Goal: Transaction & Acquisition: Purchase product/service

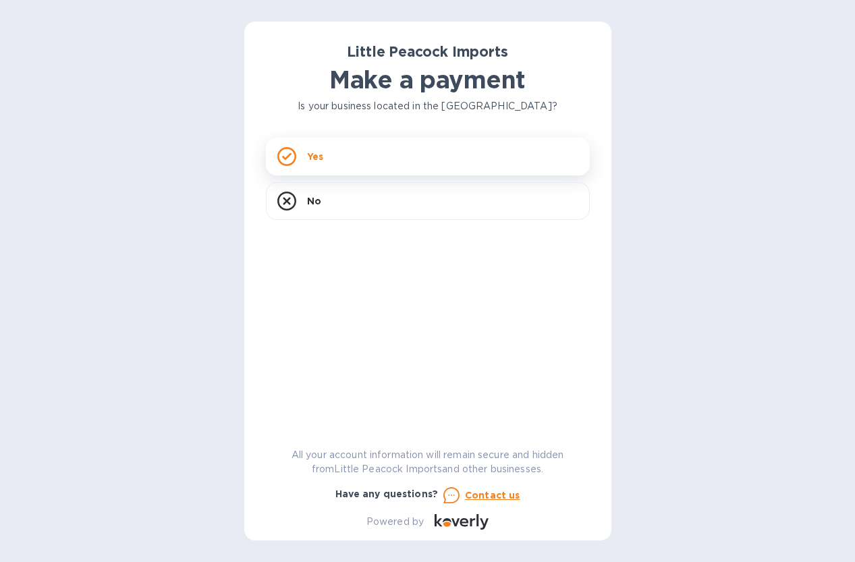
click at [354, 157] on div "Yes" at bounding box center [428, 157] width 324 height 38
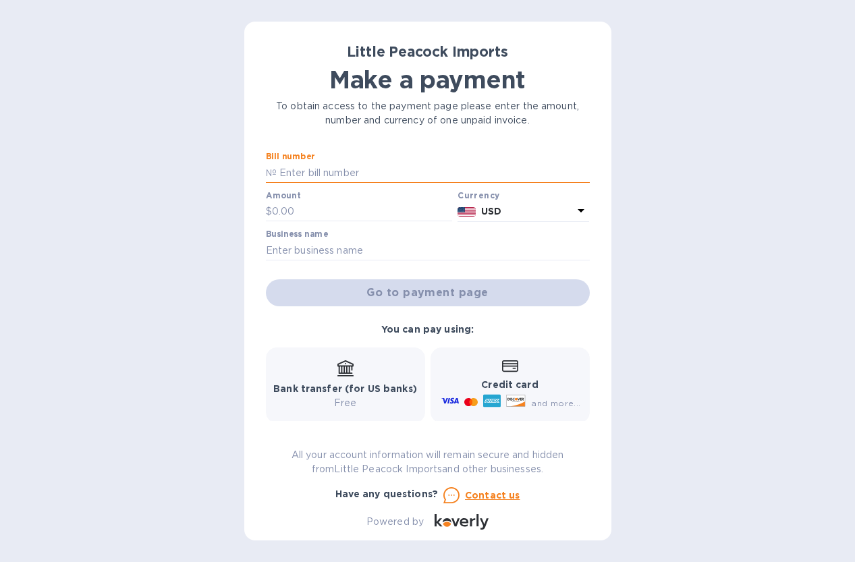
click at [362, 169] on input "text" at bounding box center [433, 173] width 313 height 20
type input "LP2507222"
click at [323, 209] on input "text" at bounding box center [362, 212] width 181 height 20
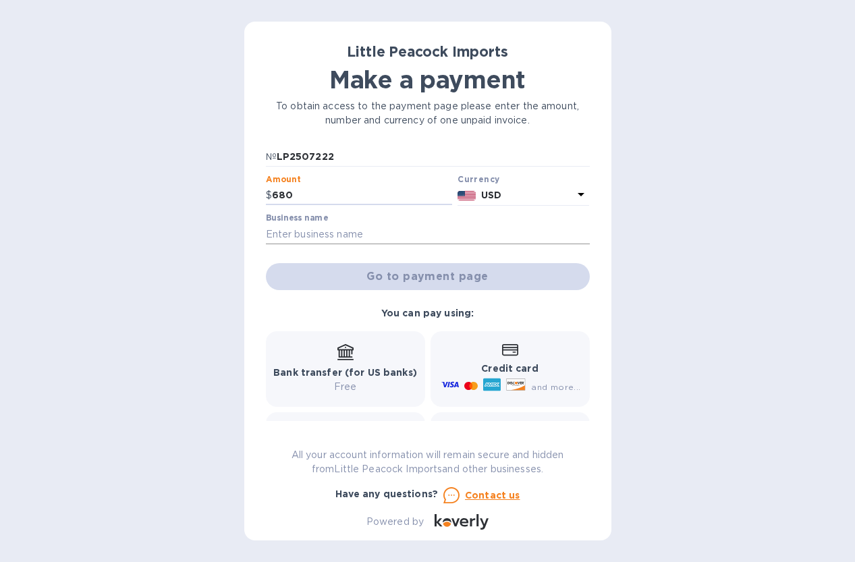
type input "680"
click at [349, 229] on input "text" at bounding box center [428, 234] width 324 height 20
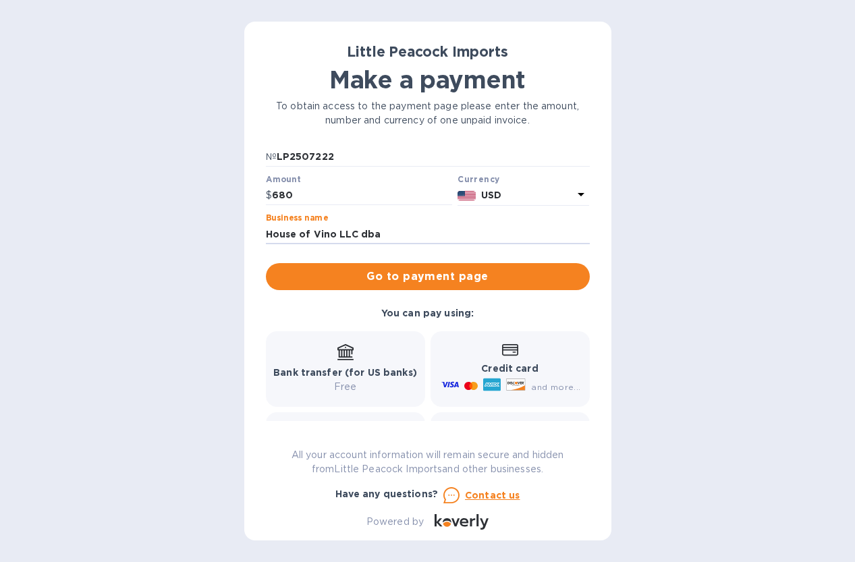
type input "House of Vino LLC dba Simply Wine"
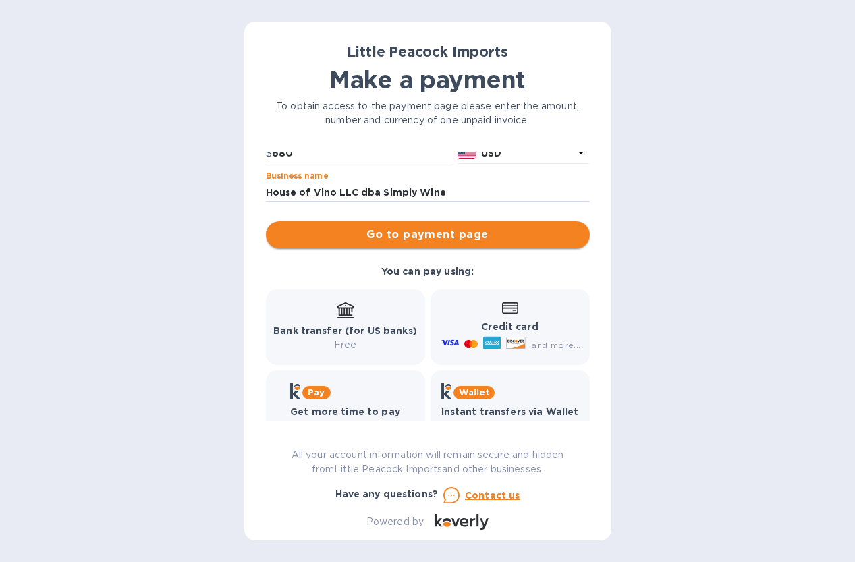
click at [441, 237] on span "Go to payment page" at bounding box center [428, 235] width 302 height 16
